Goal: Book appointment/travel/reservation

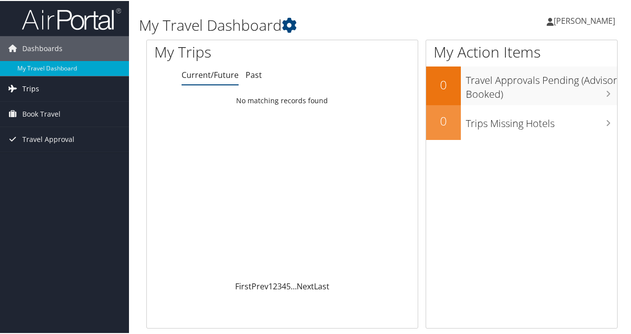
click at [59, 87] on link "Trips" at bounding box center [64, 87] width 129 height 25
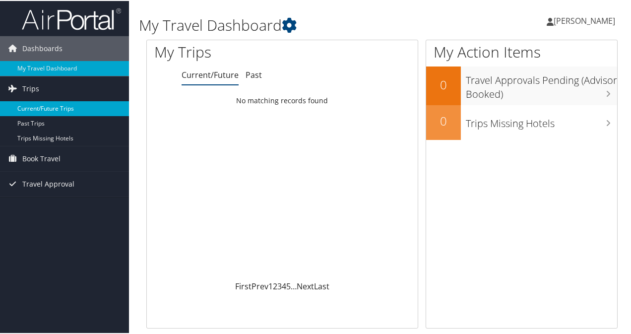
click at [58, 107] on link "Current/Future Trips" at bounding box center [64, 107] width 129 height 15
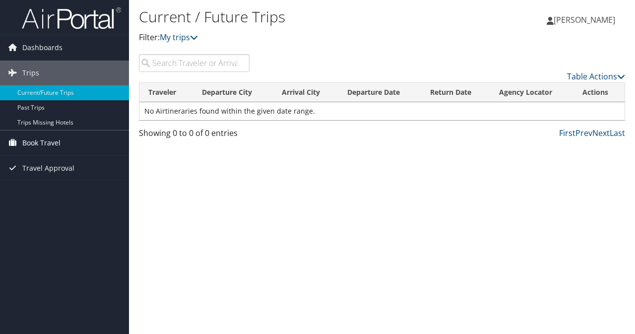
click at [32, 144] on span "Book Travel" at bounding box center [41, 143] width 38 height 25
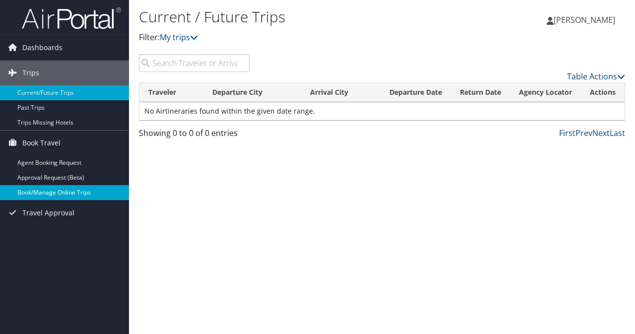
click at [54, 195] on link "Book/Manage Online Trips" at bounding box center [64, 192] width 129 height 15
